Goal: Complete application form: Complete application form

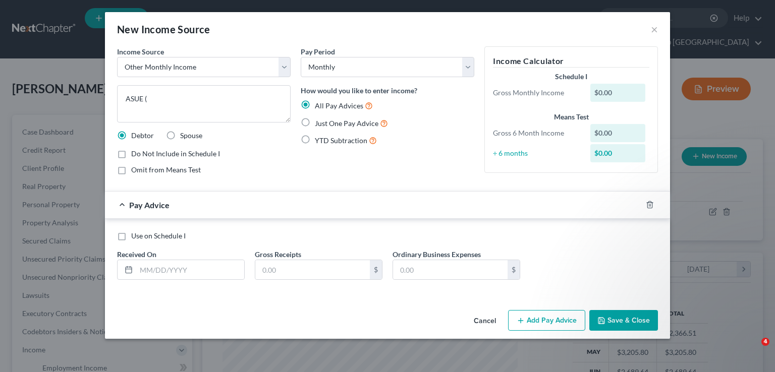
select select "13"
select select "0"
click at [231, 96] on textarea "ASUE (" at bounding box center [204, 103] width 174 height 37
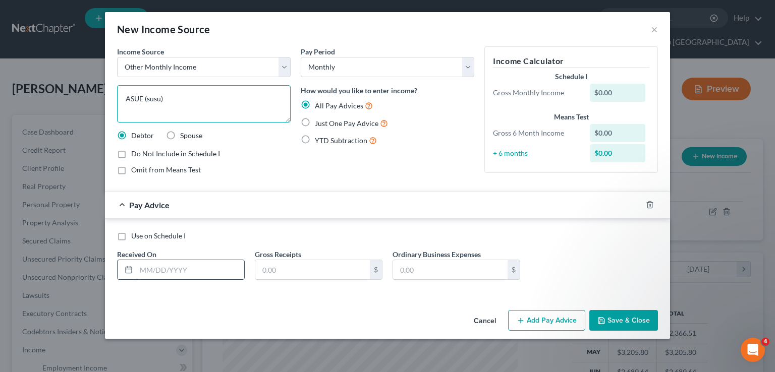
type textarea "ASUE (susu)"
click at [190, 267] on input "text" at bounding box center [190, 269] width 108 height 19
click at [326, 124] on span "Just One Pay Advice" at bounding box center [347, 123] width 64 height 9
click at [325, 124] on input "Just One Pay Advice" at bounding box center [322, 121] width 7 height 7
radio input "true"
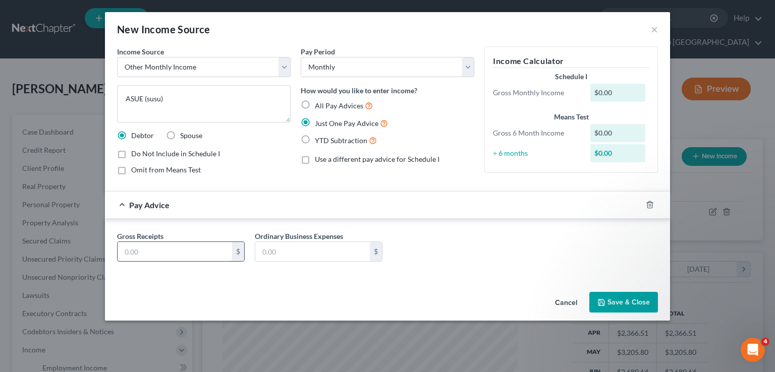
click at [191, 254] on input "text" at bounding box center [175, 251] width 115 height 19
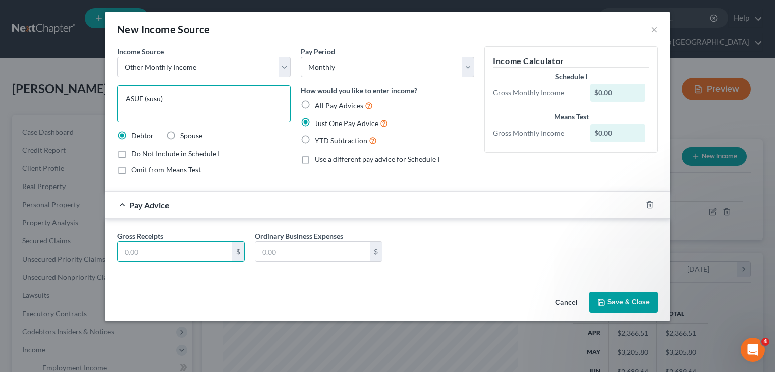
click at [225, 99] on textarea "ASUE (susu)" at bounding box center [204, 103] width 174 height 37
click at [150, 98] on textarea "ASUE (susu)" at bounding box center [204, 103] width 174 height 37
click at [158, 97] on textarea "ASUE (Susu)" at bounding box center [204, 103] width 174 height 37
type textarea "ASUE (Susu)"
click at [158, 245] on input "text" at bounding box center [175, 251] width 115 height 19
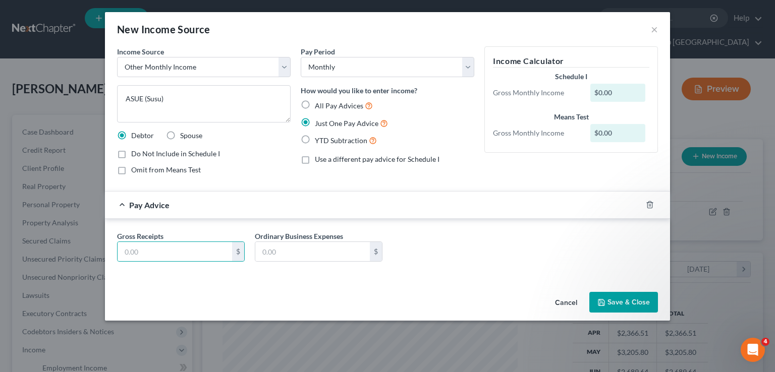
click at [315, 108] on label "All Pay Advices" at bounding box center [344, 106] width 58 height 12
click at [319, 106] on input "All Pay Advices" at bounding box center [322, 103] width 7 height 7
radio input "true"
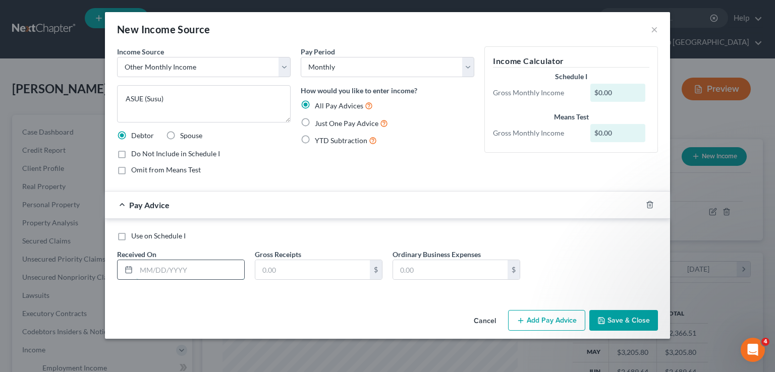
click at [198, 275] on input "text" at bounding box center [190, 269] width 108 height 19
type input "[DATE]"
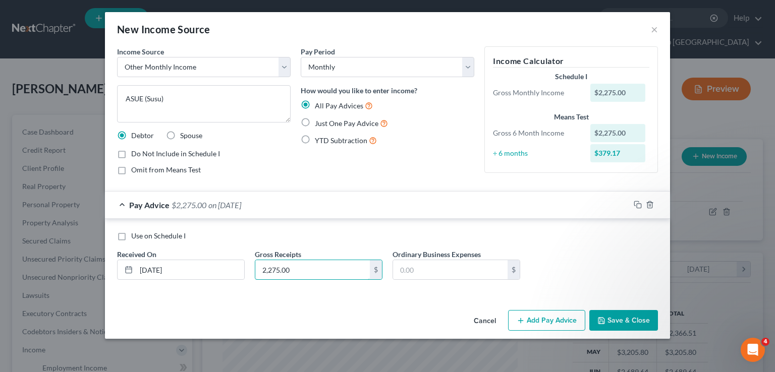
type input "2,275.00"
click at [546, 321] on button "Add Pay Advice" at bounding box center [546, 320] width 77 height 21
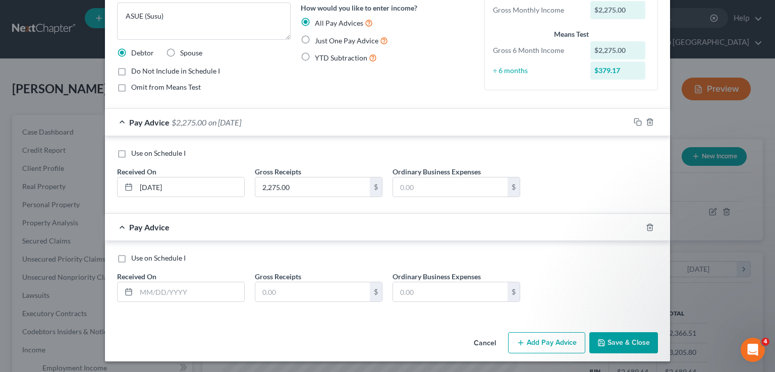
scroll to position [83, 0]
click at [202, 291] on input "text" at bounding box center [190, 292] width 108 height 19
type input "[DATE]"
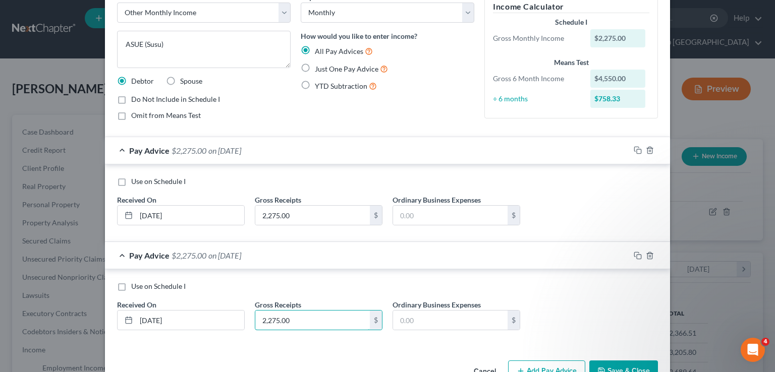
scroll to position [32, 0]
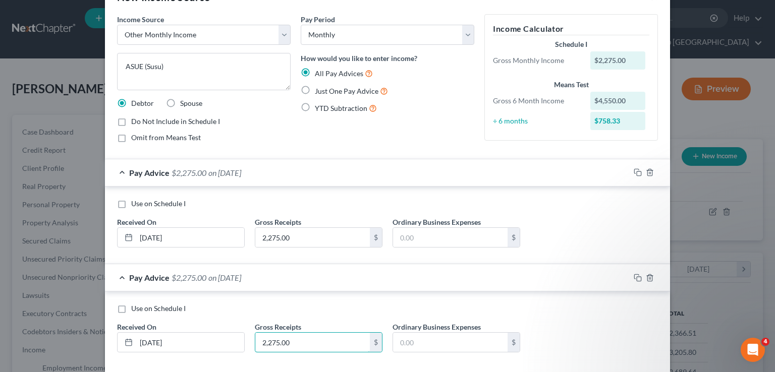
type input "2,275.00"
